Goal: Task Accomplishment & Management: Manage account settings

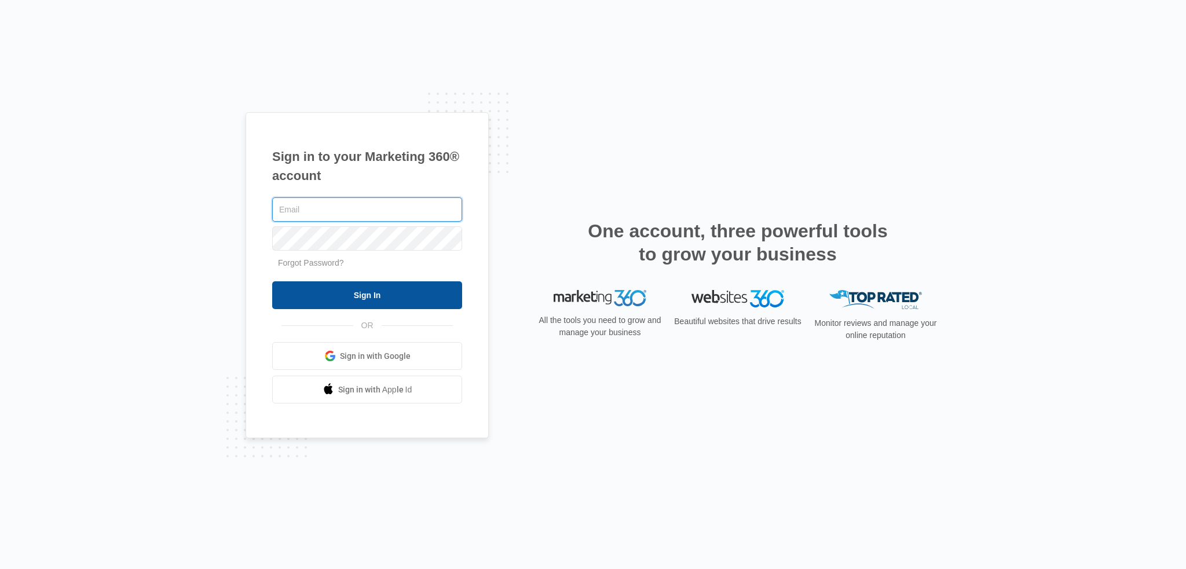
type input "robert@aqmarketing.com"
click at [361, 290] on input "Sign In" at bounding box center [367, 296] width 190 height 28
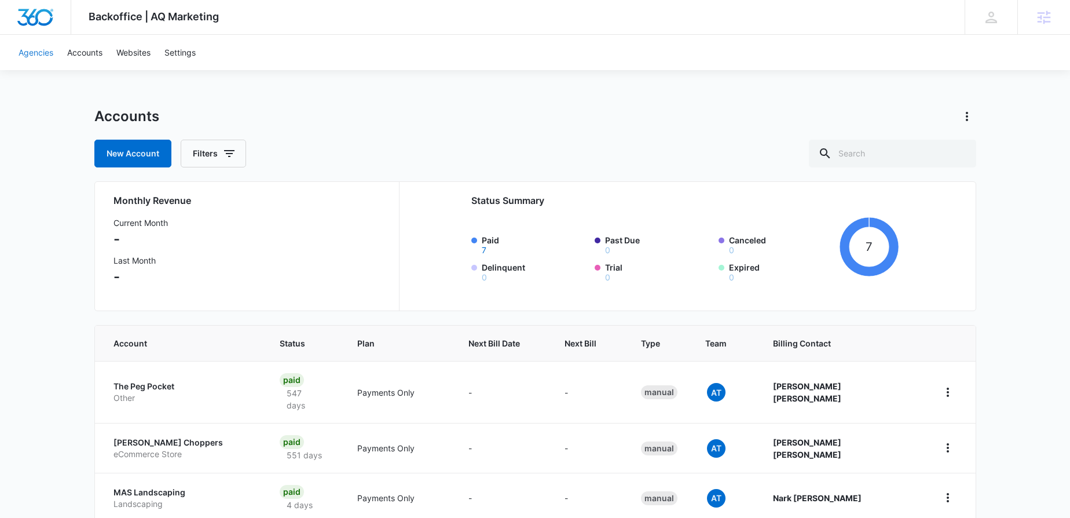
click at [39, 51] on link "Agencies" at bounding box center [36, 52] width 49 height 35
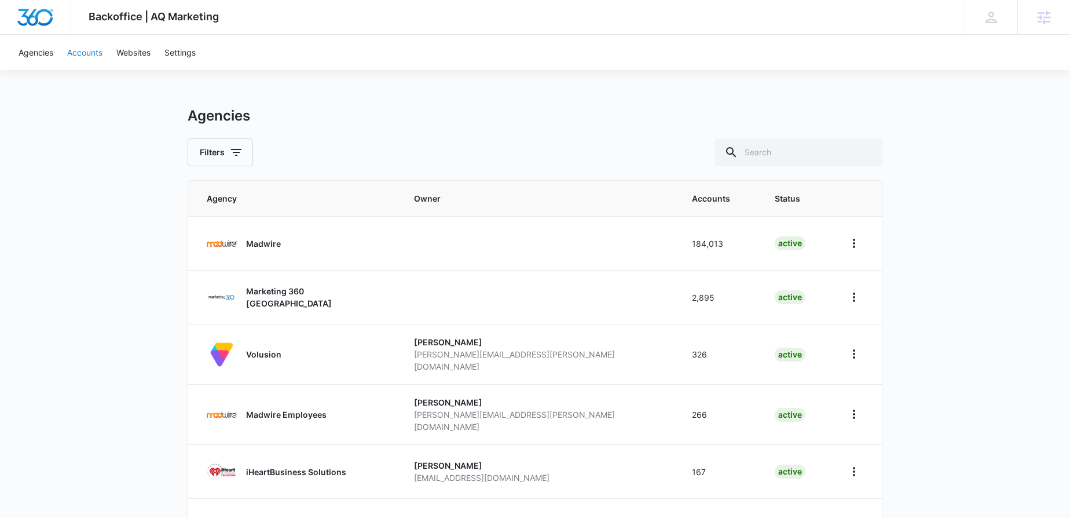
click at [85, 52] on link "Accounts" at bounding box center [84, 52] width 49 height 35
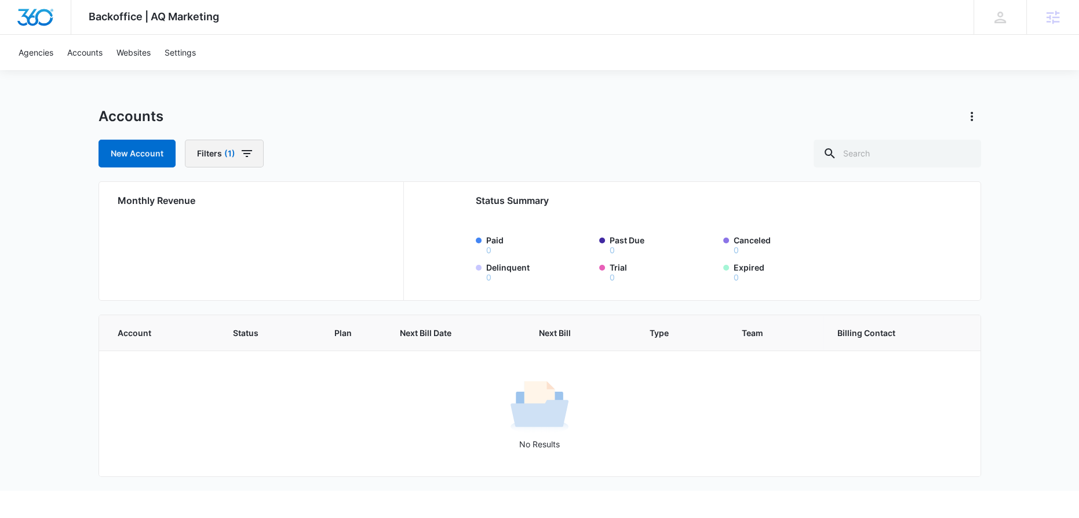
click at [241, 149] on icon "button" at bounding box center [247, 154] width 14 height 14
click at [219, 200] on p "Agency" at bounding box center [213, 195] width 29 height 12
click at [221, 196] on p "Agency" at bounding box center [213, 195] width 29 height 12
drag, startPoint x: 683, startPoint y: 105, endPoint x: 689, endPoint y: 104, distance: 6.0
click at [689, 104] on div "Backoffice | AQ Marketing Apps Settings RD Robert P. Dickey robert@aqmarketing.…" at bounding box center [539, 245] width 1079 height 491
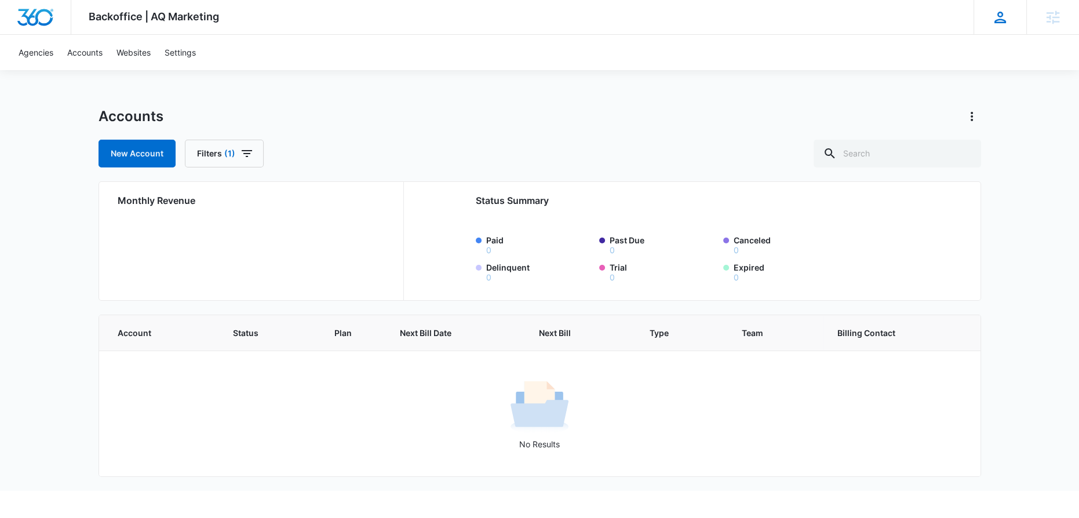
click at [1002, 22] on icon at bounding box center [1000, 18] width 12 height 12
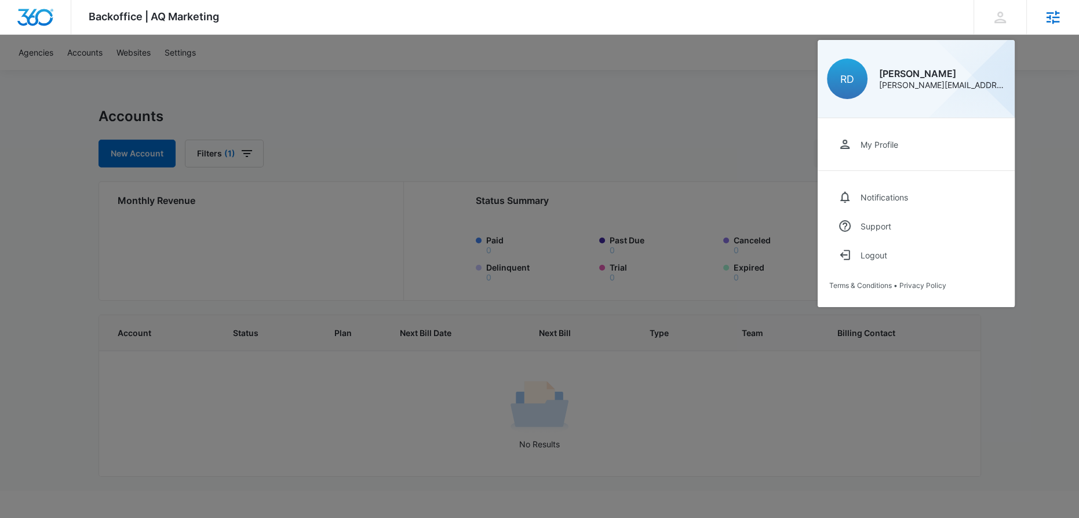
click at [1054, 19] on icon at bounding box center [1052, 17] width 17 height 17
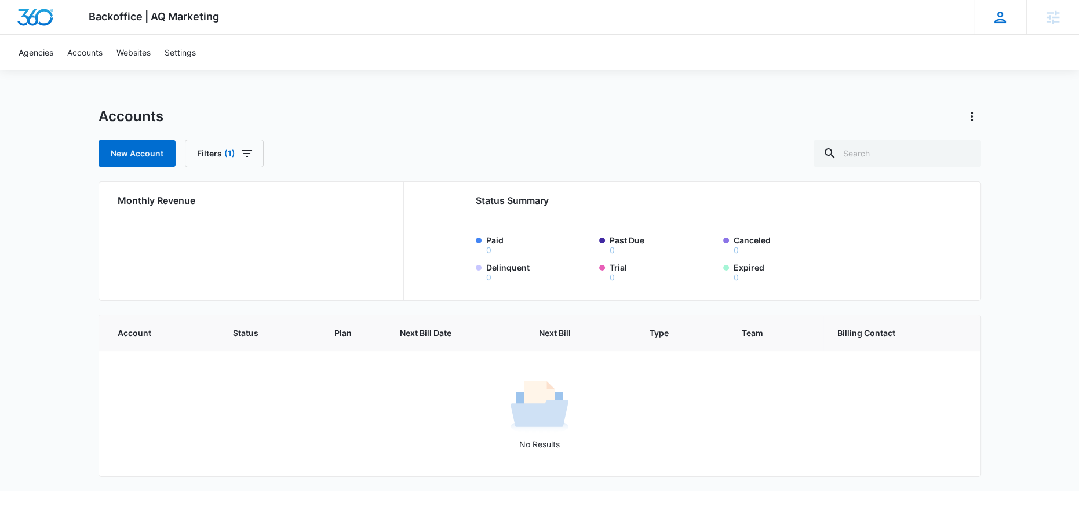
click at [999, 16] on icon at bounding box center [1000, 18] width 12 height 12
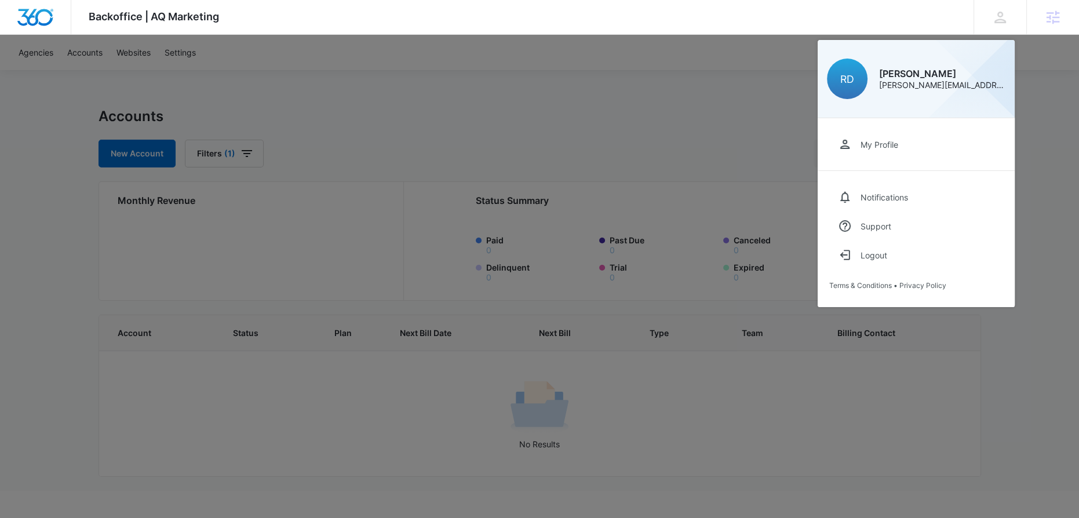
drag, startPoint x: 624, startPoint y: 96, endPoint x: 380, endPoint y: 58, distance: 247.3
click at [622, 96] on div at bounding box center [539, 259] width 1079 height 518
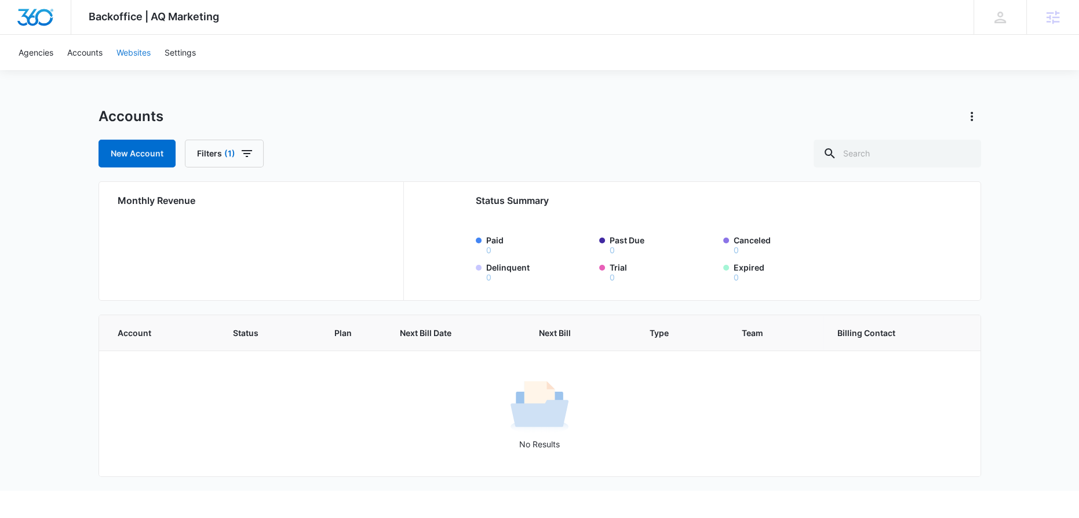
click at [131, 56] on link "Websites" at bounding box center [133, 52] width 48 height 35
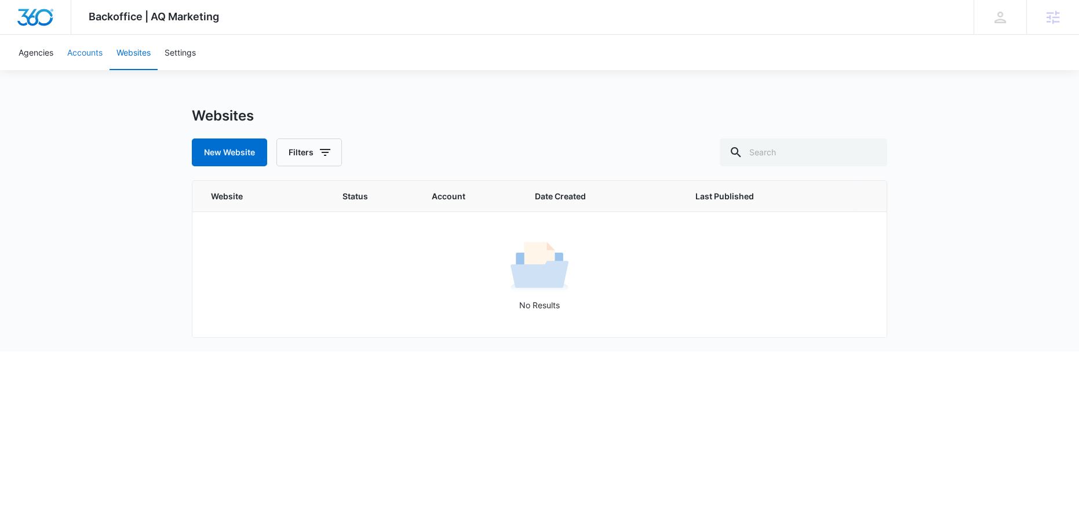
click at [82, 54] on link "Accounts" at bounding box center [84, 52] width 49 height 35
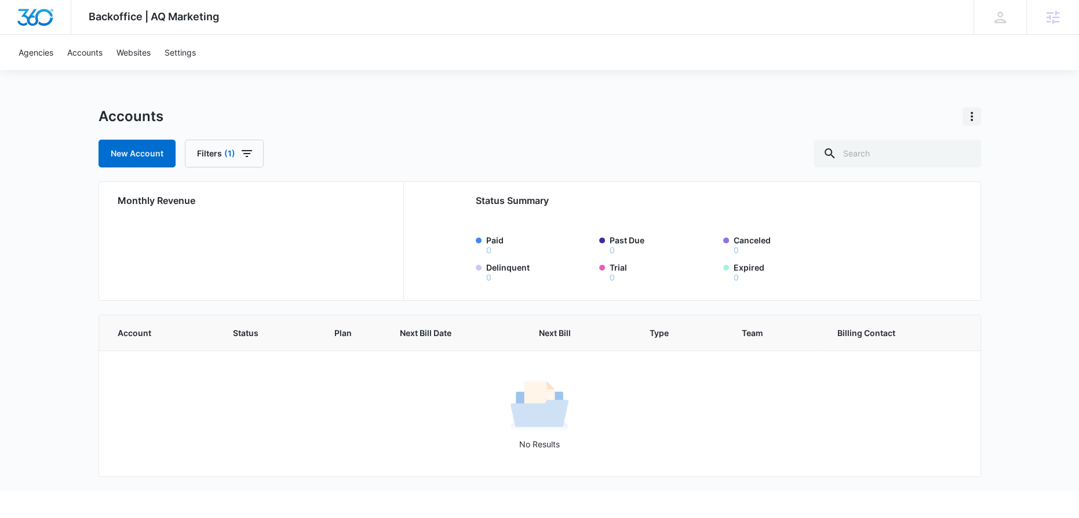
click at [976, 120] on icon "Actions" at bounding box center [971, 116] width 14 height 14
click at [942, 147] on link "View Archived Accounts" at bounding box center [907, 149] width 92 height 10
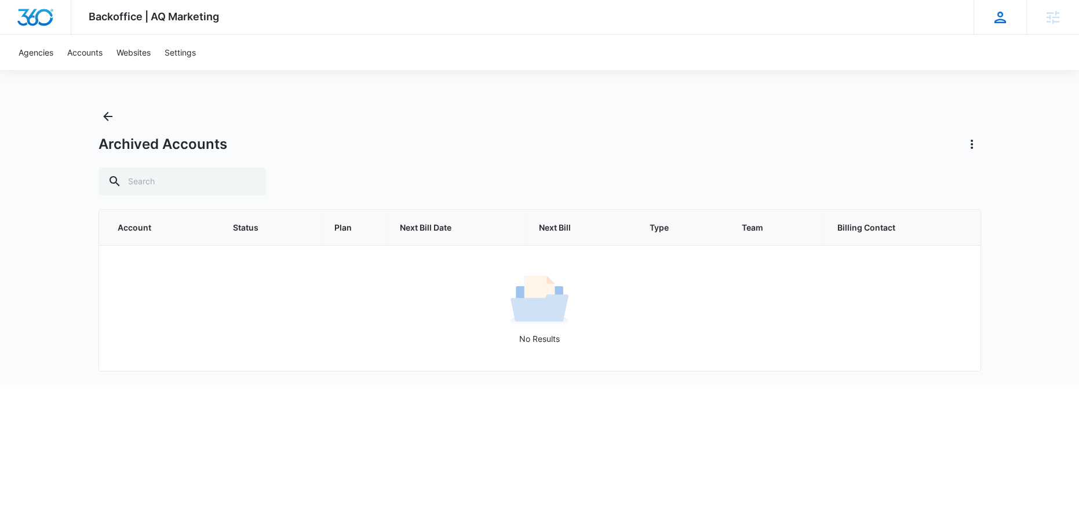
click at [998, 24] on icon at bounding box center [999, 17] width 17 height 17
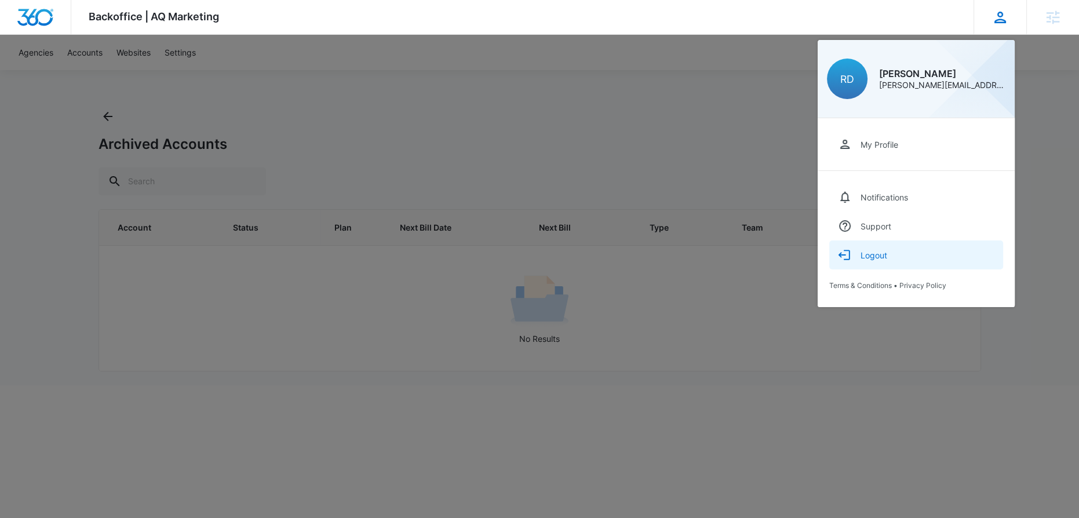
click at [871, 254] on div "Logout" at bounding box center [873, 255] width 27 height 10
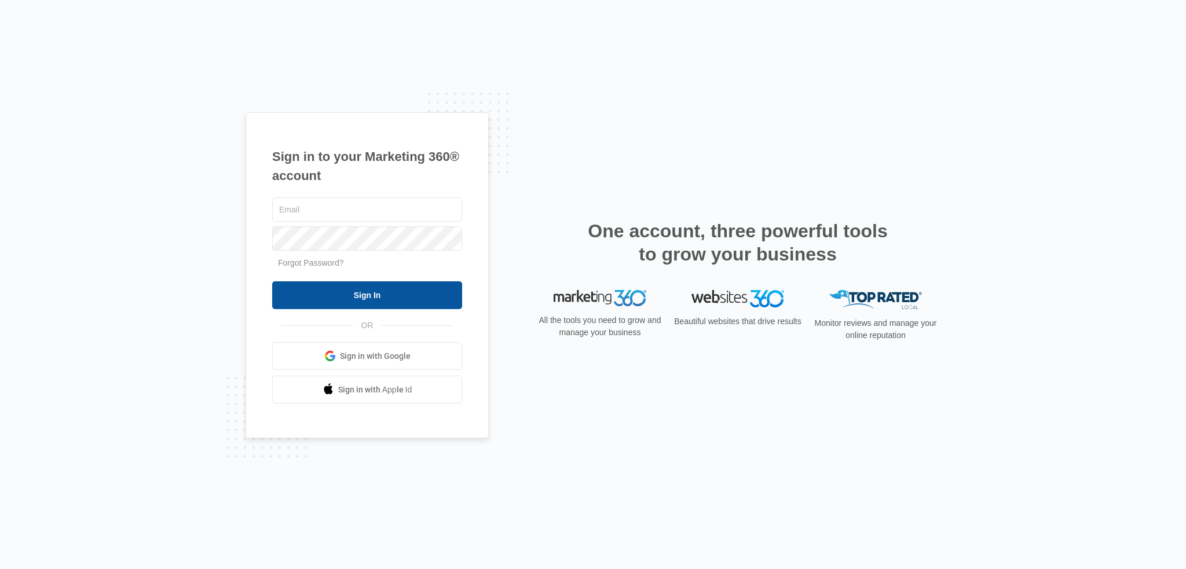
type input "[PERSON_NAME][EMAIL_ADDRESS][DOMAIN_NAME]"
click at [367, 301] on input "Sign In" at bounding box center [367, 296] width 190 height 28
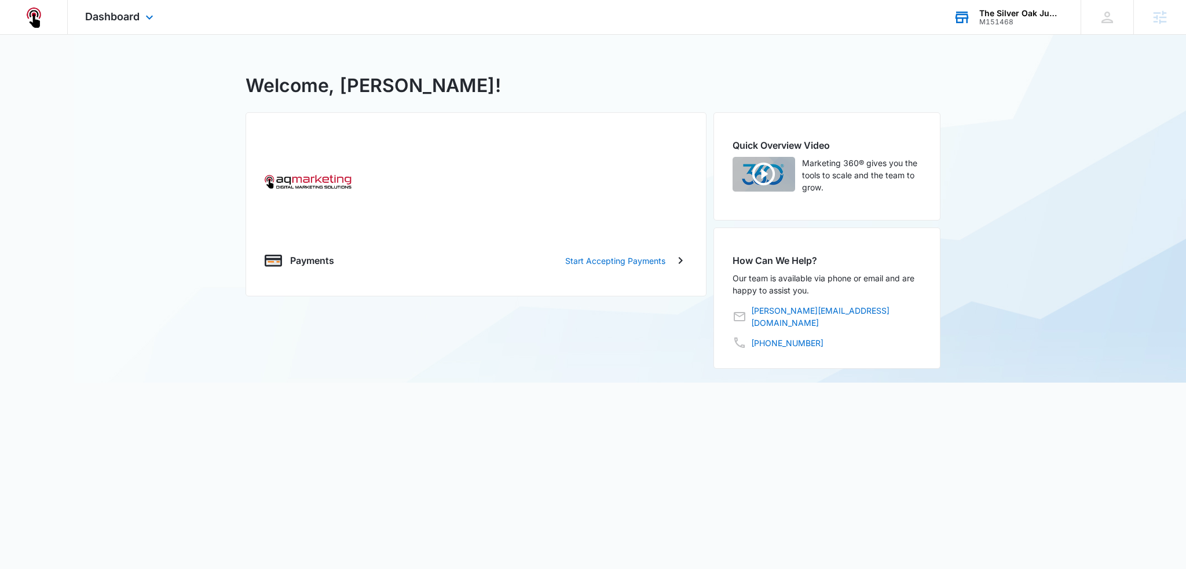
click at [1014, 15] on div "The Silver Oak Jumper Tournament" at bounding box center [1022, 13] width 85 height 9
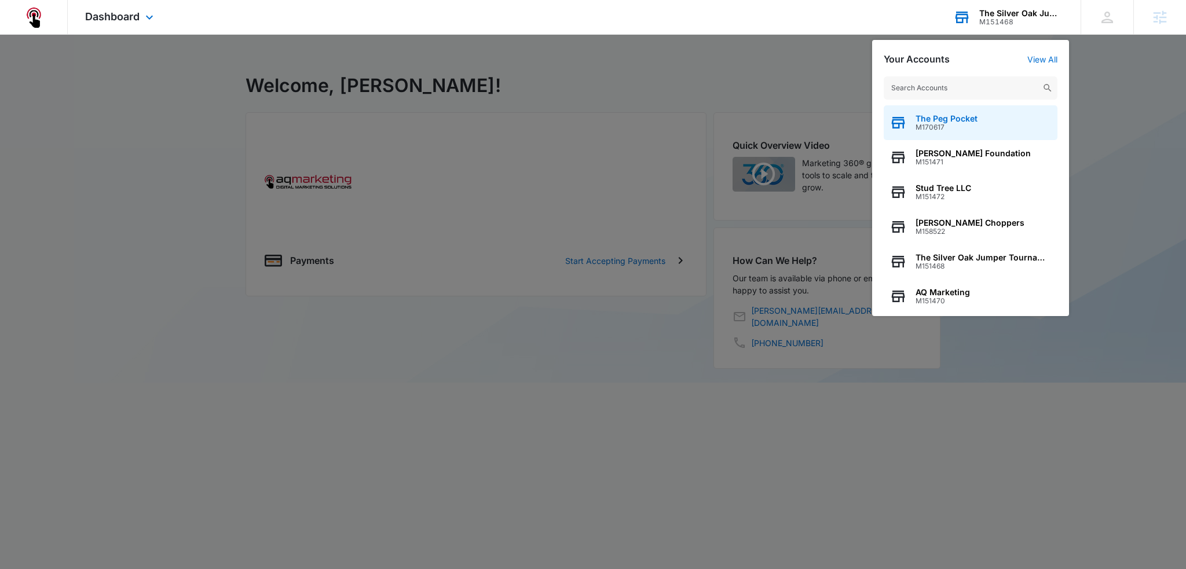
click at [965, 121] on span "The Peg Pocket" at bounding box center [947, 118] width 62 height 9
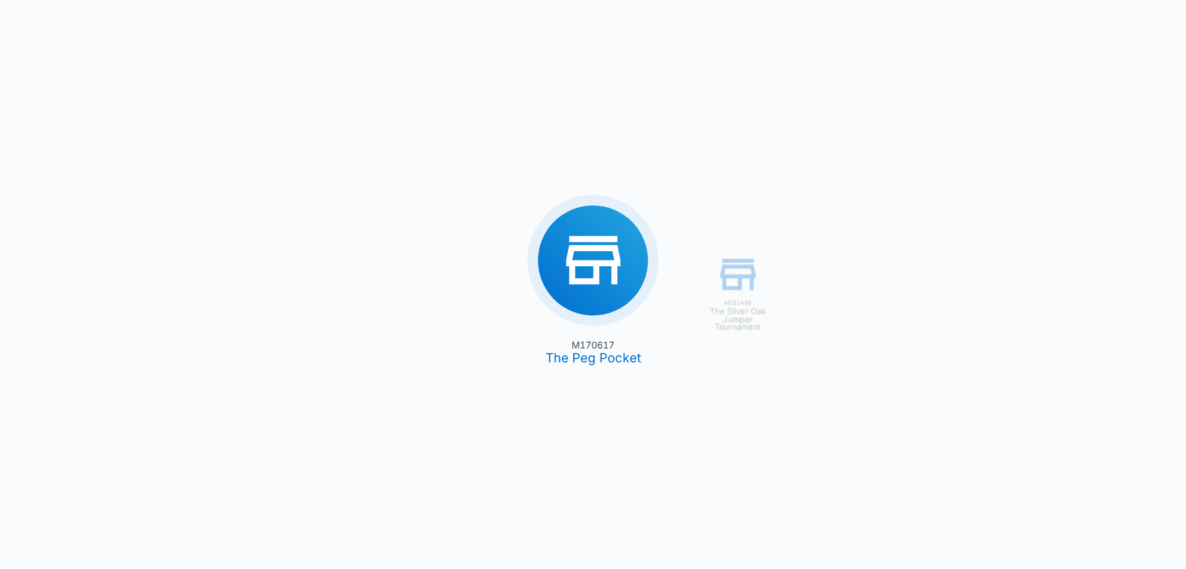
click at [589, 257] on div "M151468 The Silver Oak Jumper Tournament M170617 The Peg Pocket" at bounding box center [593, 284] width 1186 height 569
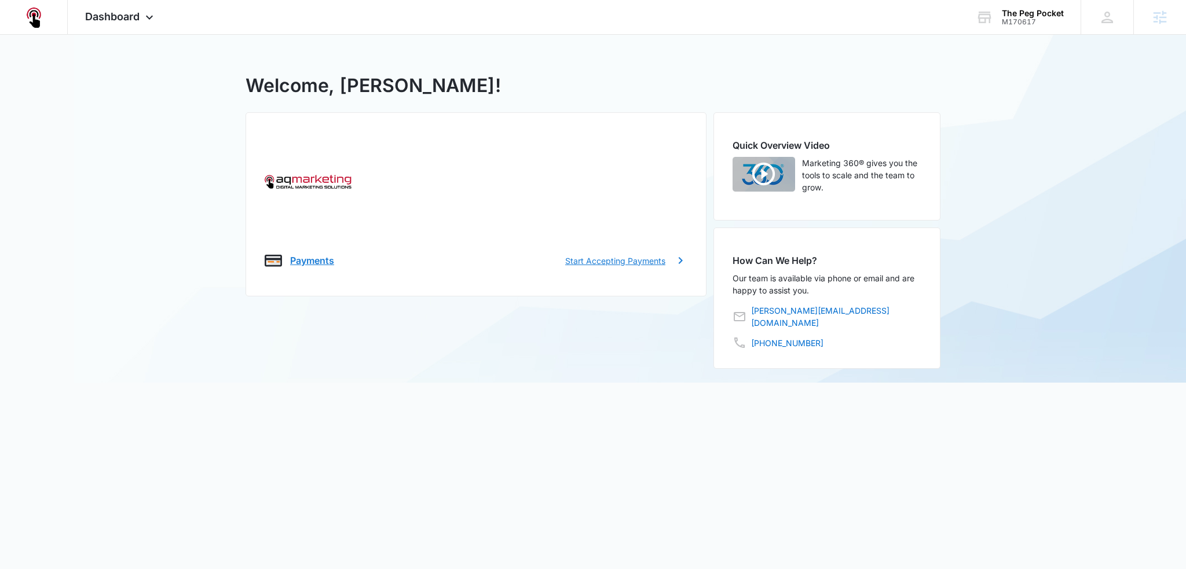
click at [645, 262] on p "Start Accepting Payments" at bounding box center [615, 261] width 100 height 12
